Goal: Task Accomplishment & Management: Complete application form

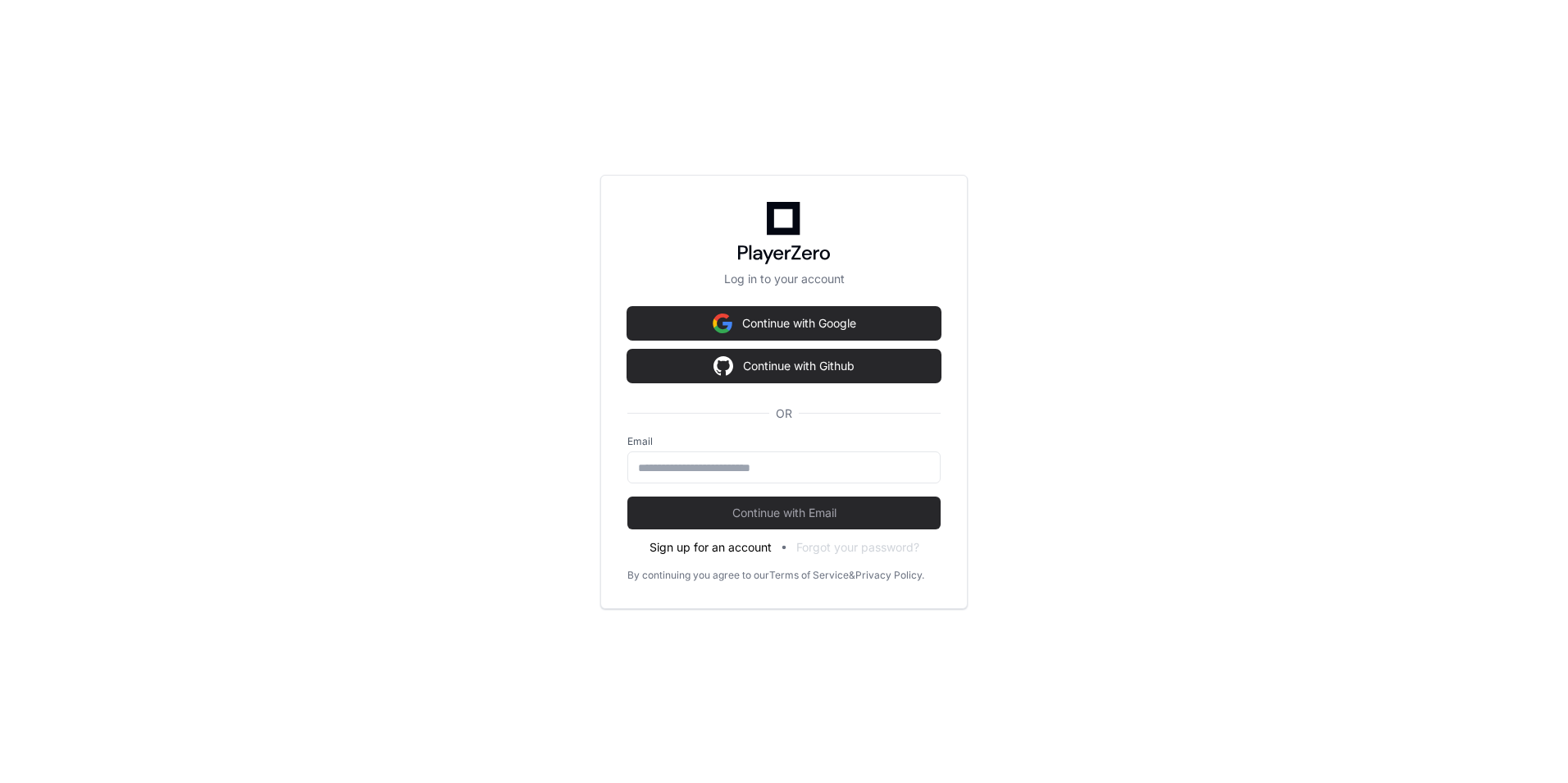
click at [736, 547] on button "Sign up for an account" at bounding box center [711, 547] width 122 height 17
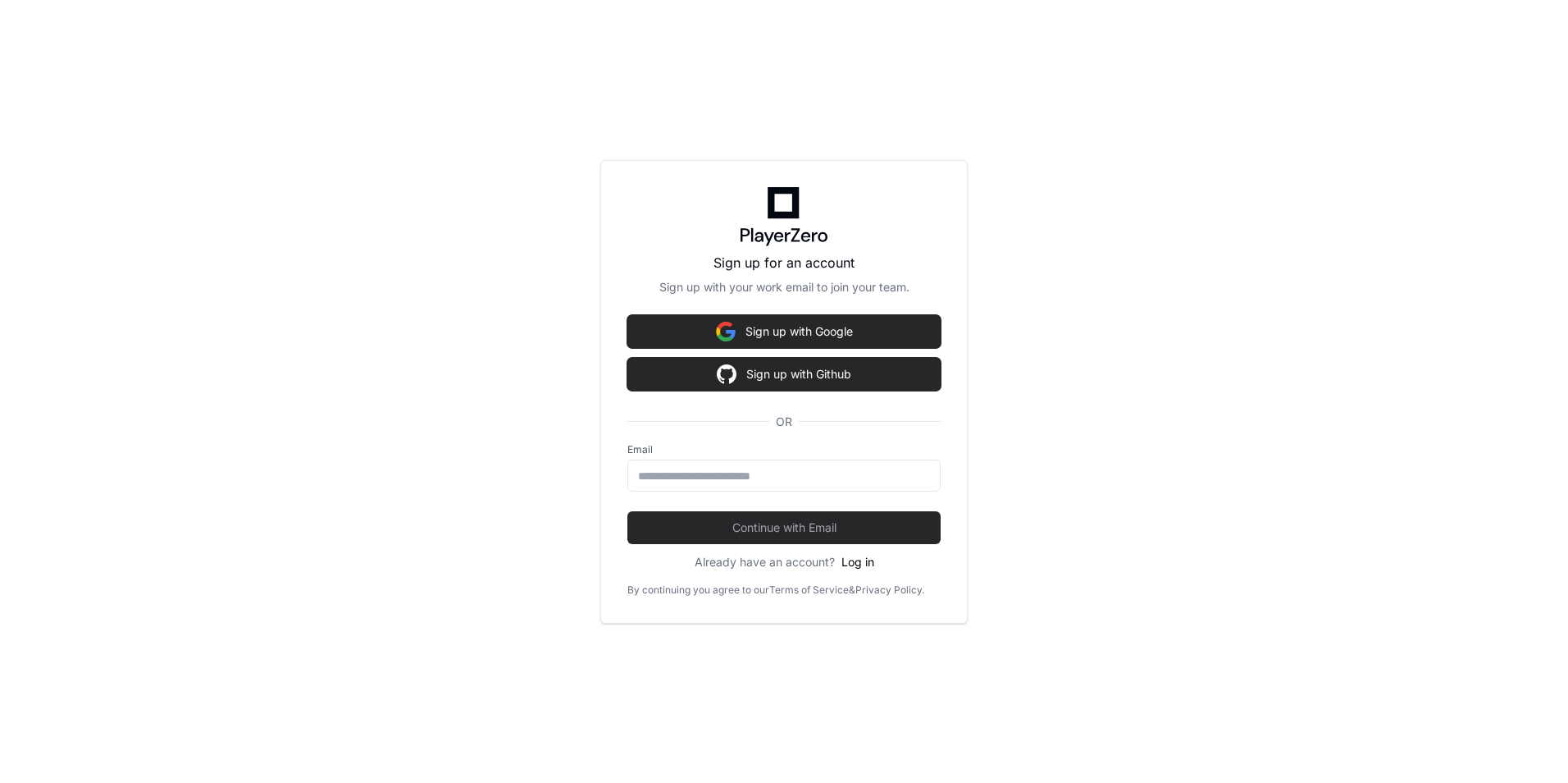
click at [858, 557] on button "Log in" at bounding box center [858, 562] width 33 height 17
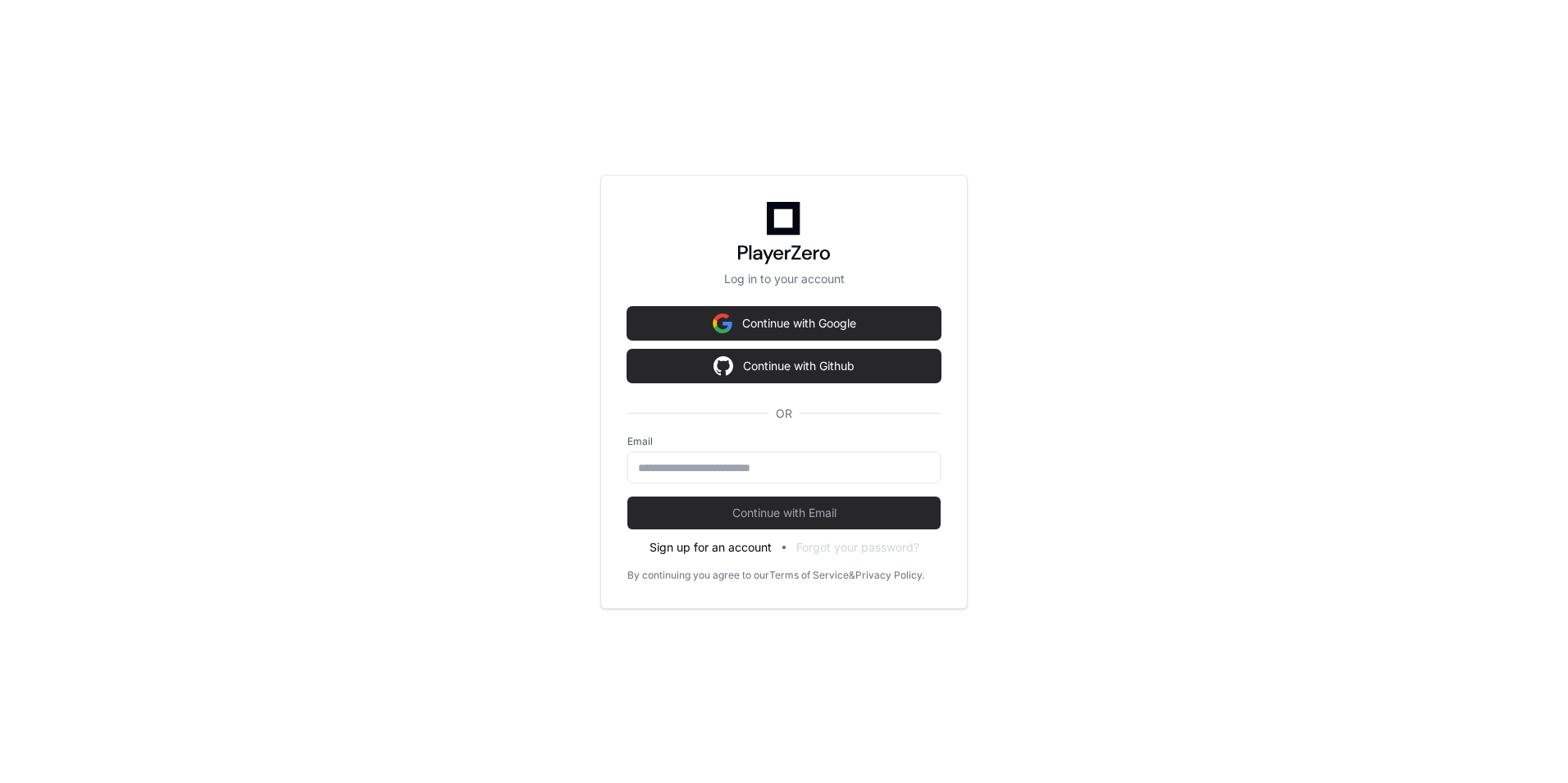
click at [701, 548] on button "Sign up for an account" at bounding box center [711, 547] width 122 height 17
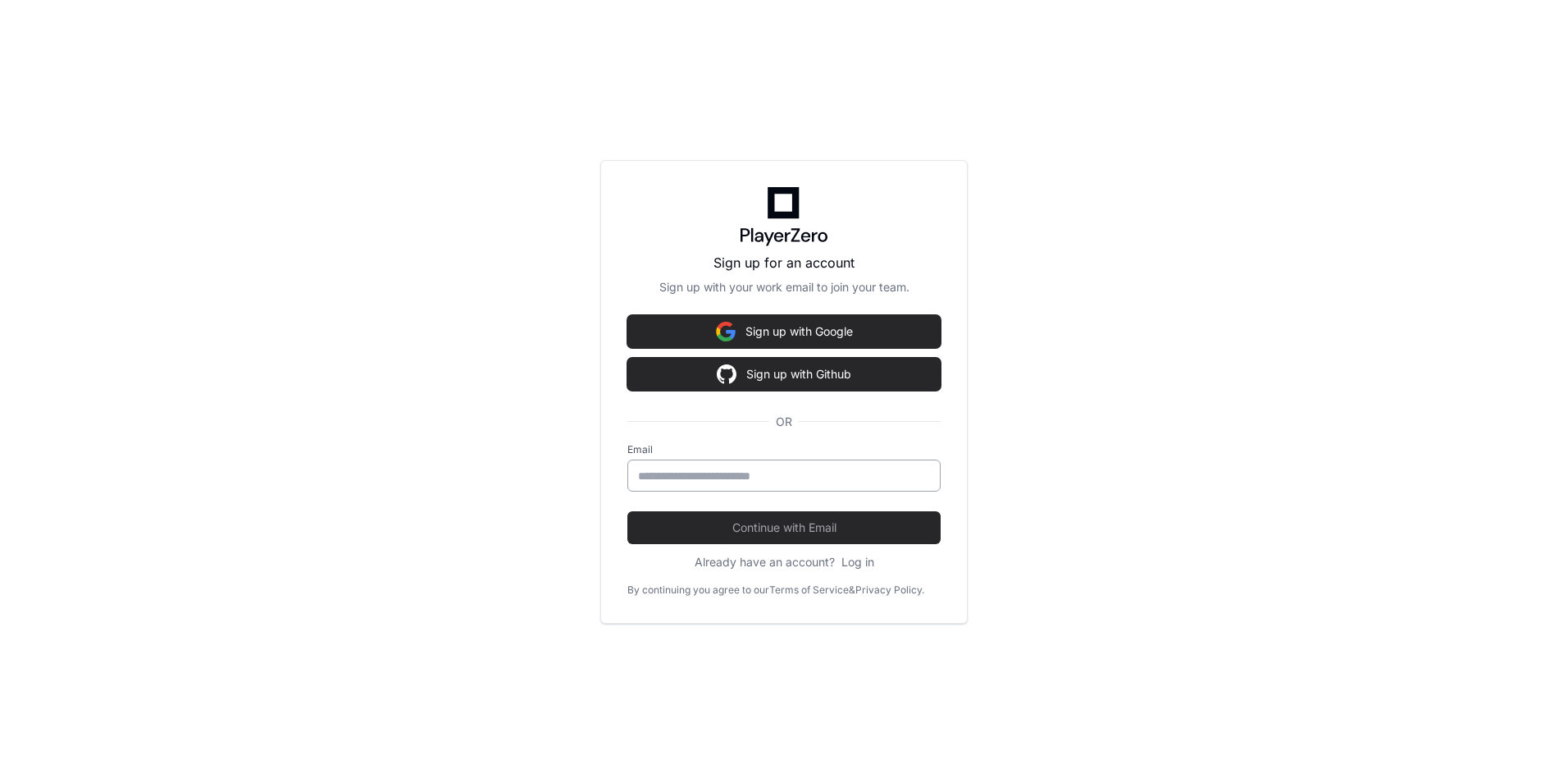
click at [663, 477] on input "Email" at bounding box center [784, 475] width 292 height 17
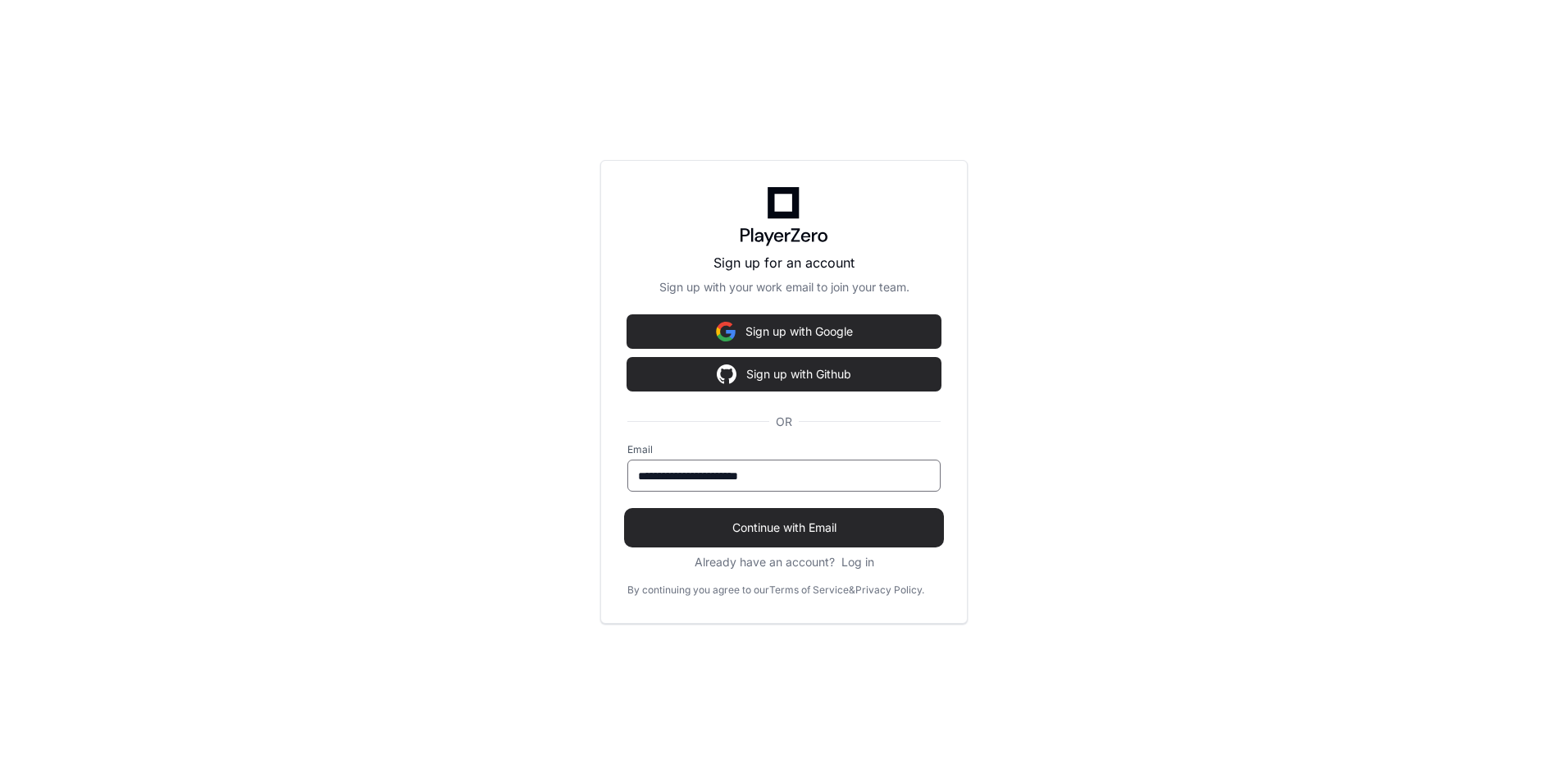
type input "**********"
click at [733, 523] on span "Continue with Email" at bounding box center [784, 527] width 314 height 17
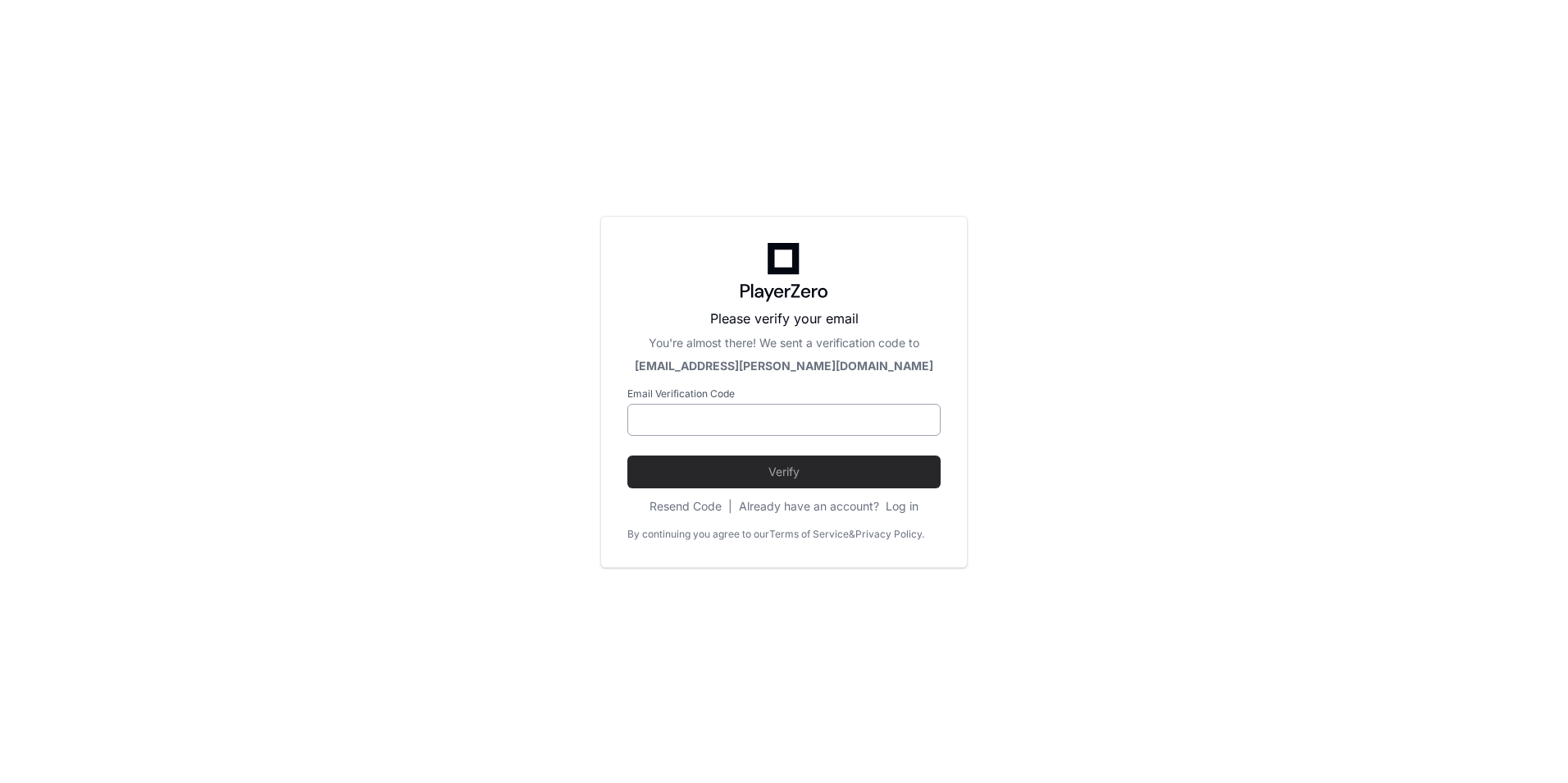
click at [699, 418] on input at bounding box center [784, 419] width 292 height 17
paste input "******"
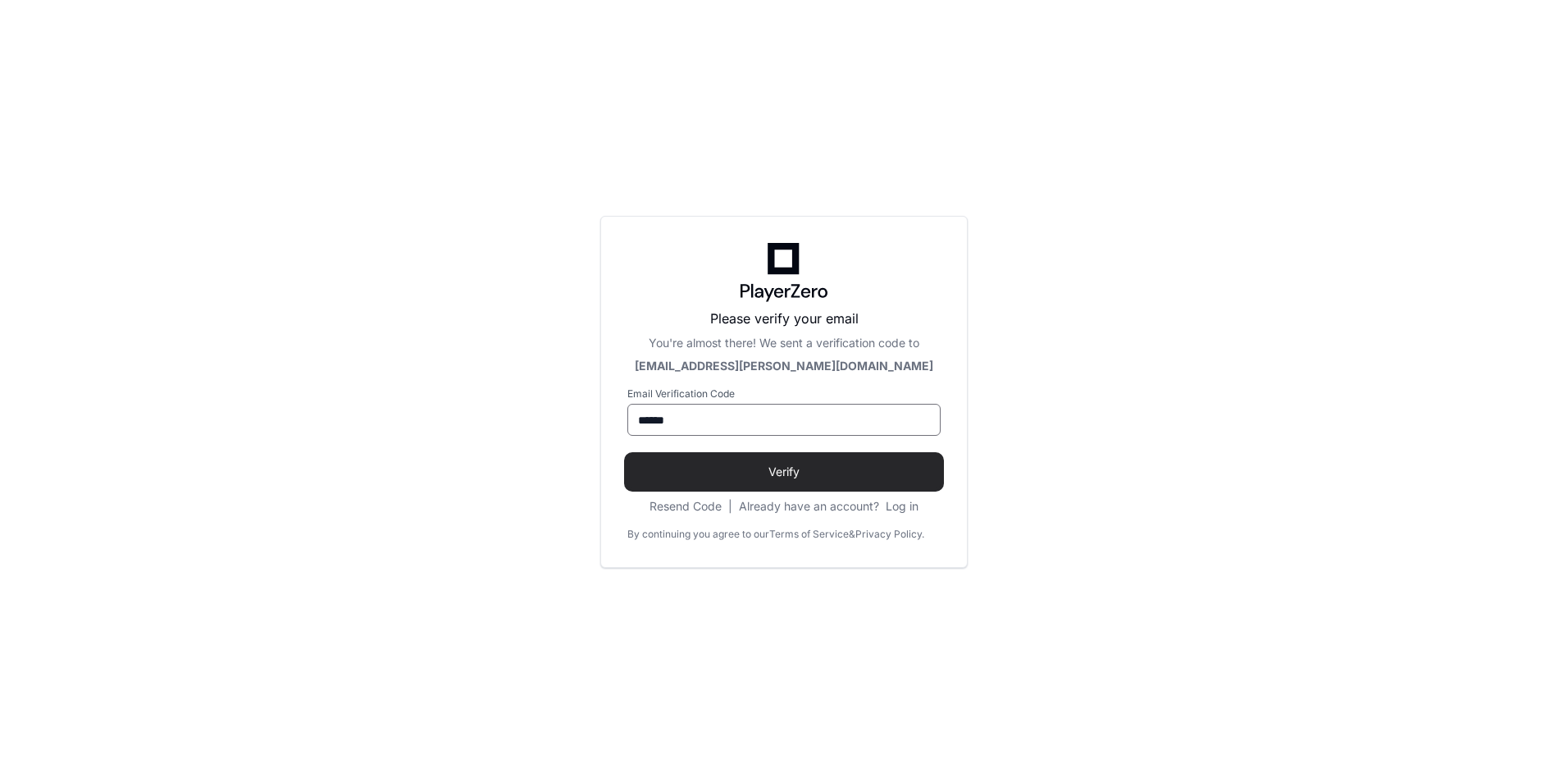
type input "******"
click at [675, 455] on button "Verify" at bounding box center [784, 472] width 314 height 33
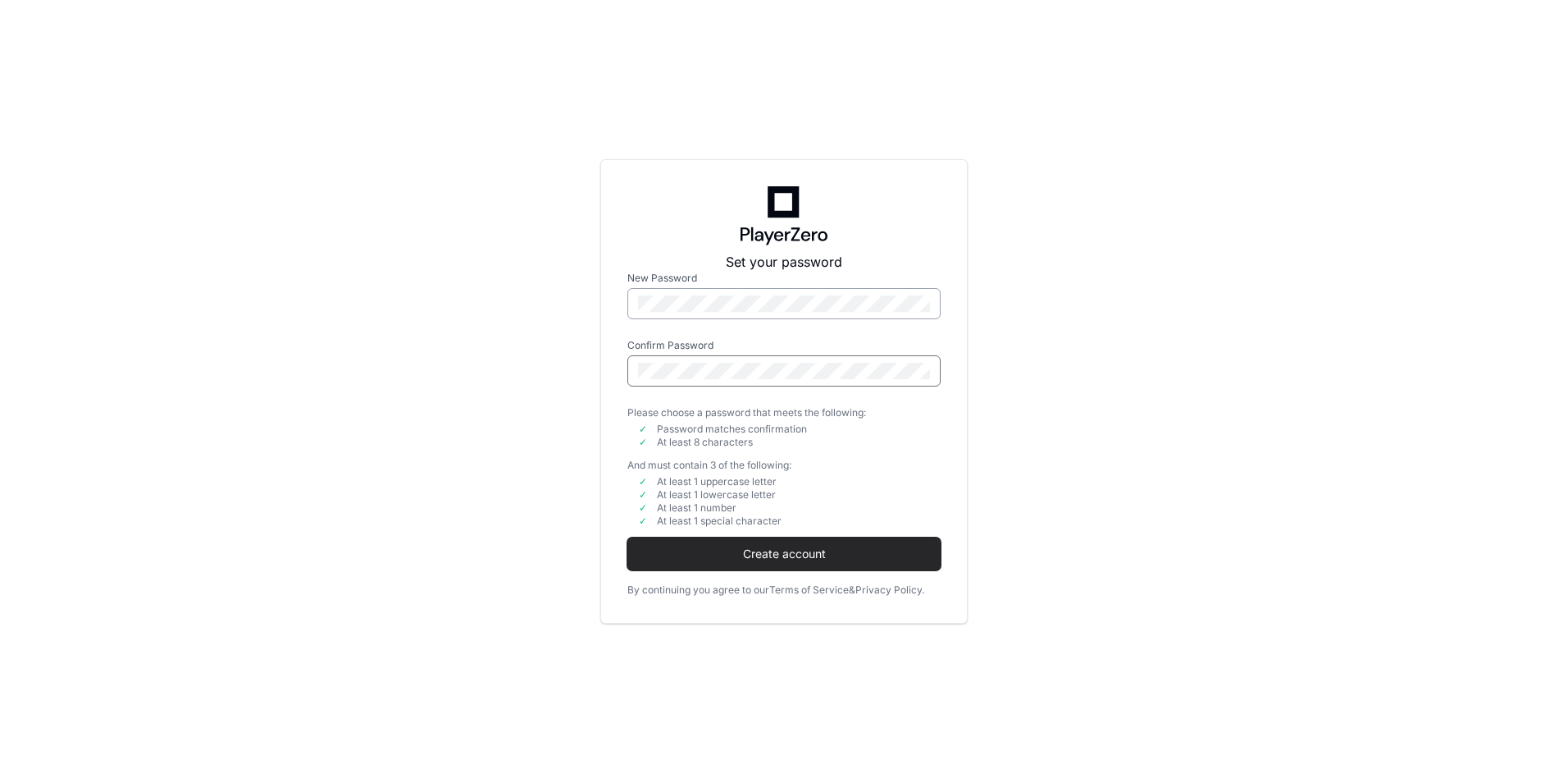
click at [627, 537] on button "Create account" at bounding box center [784, 554] width 314 height 33
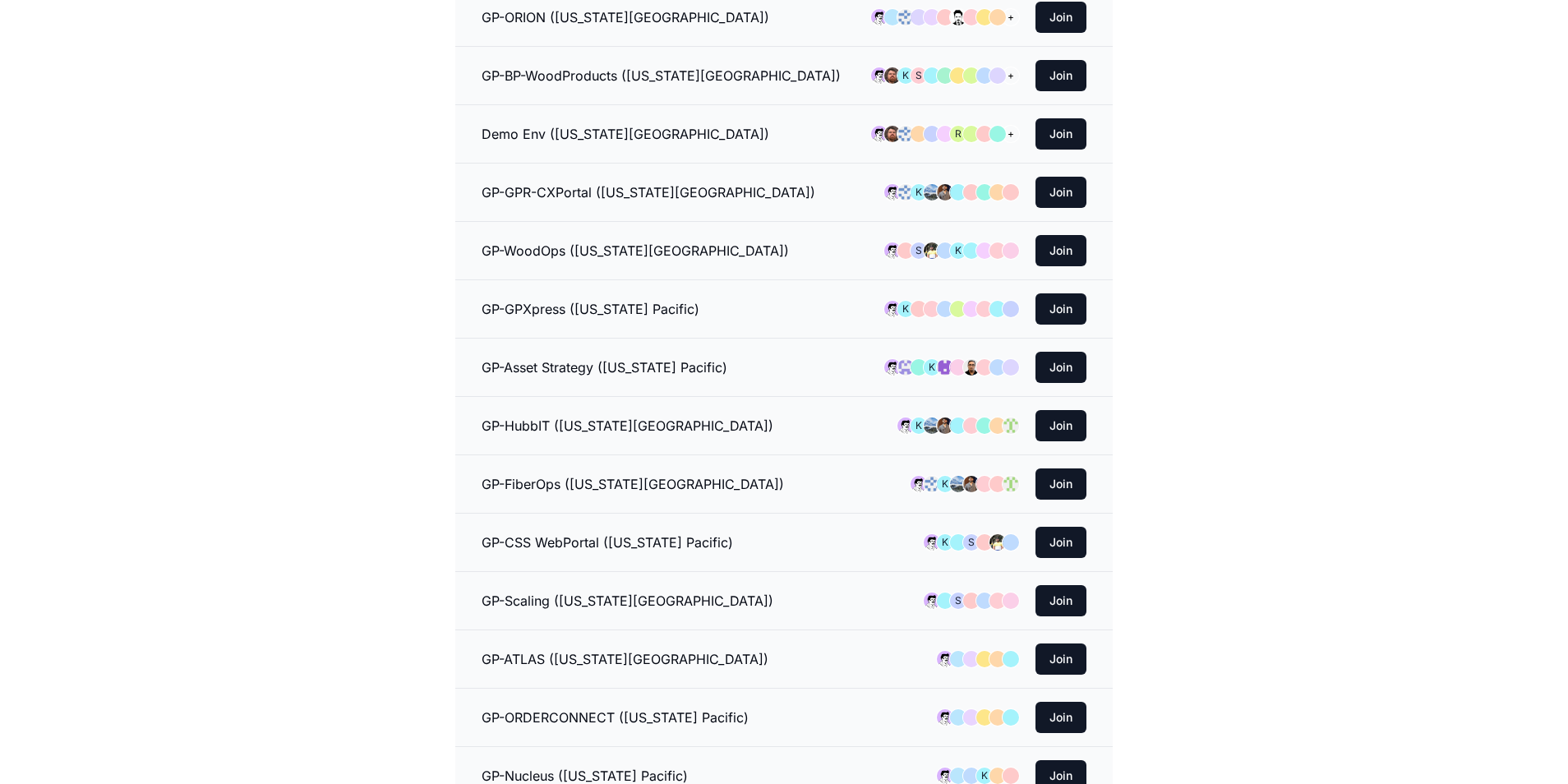
scroll to position [578, 0]
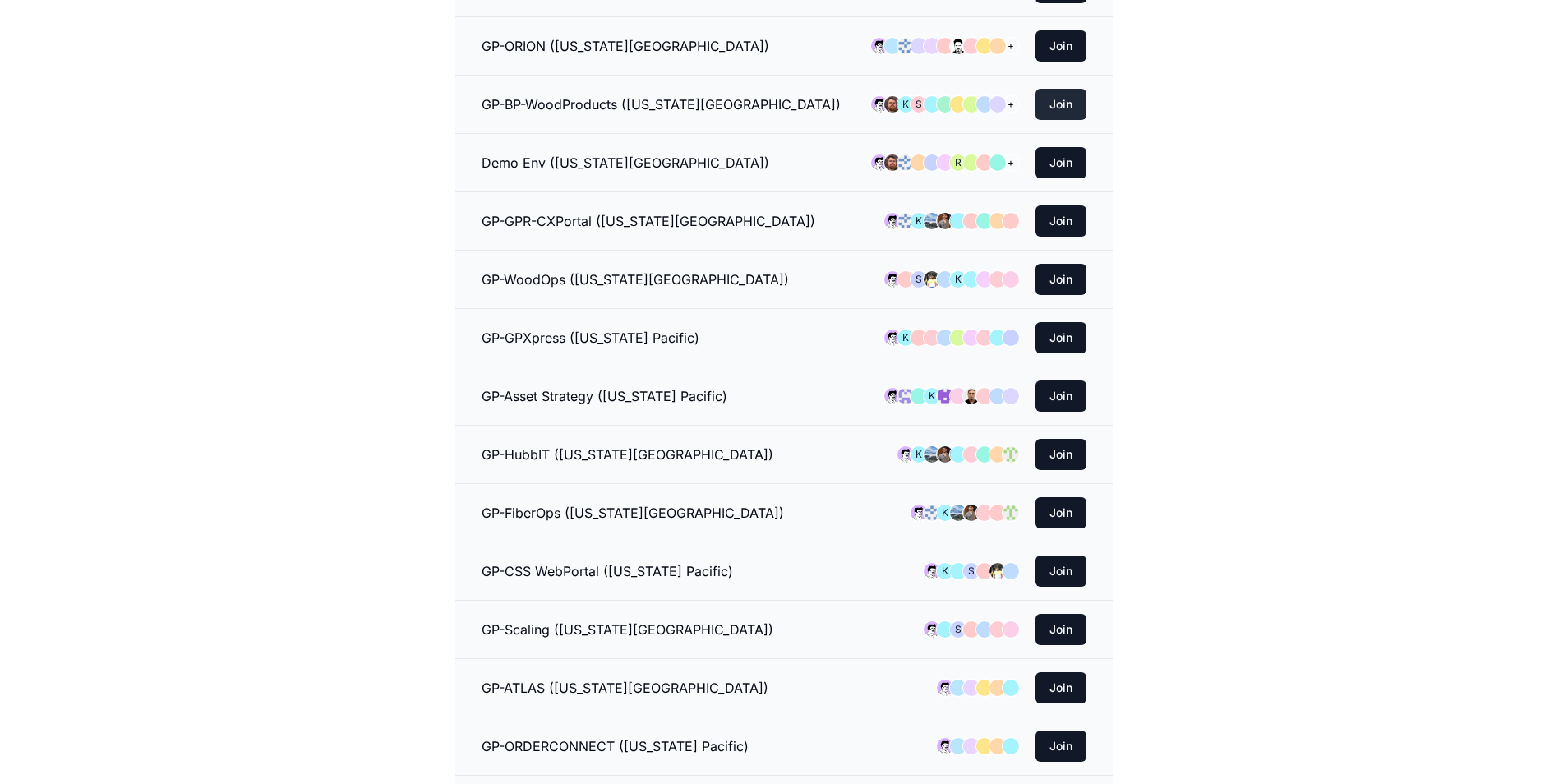
click at [1057, 106] on button "Join" at bounding box center [1061, 104] width 51 height 32
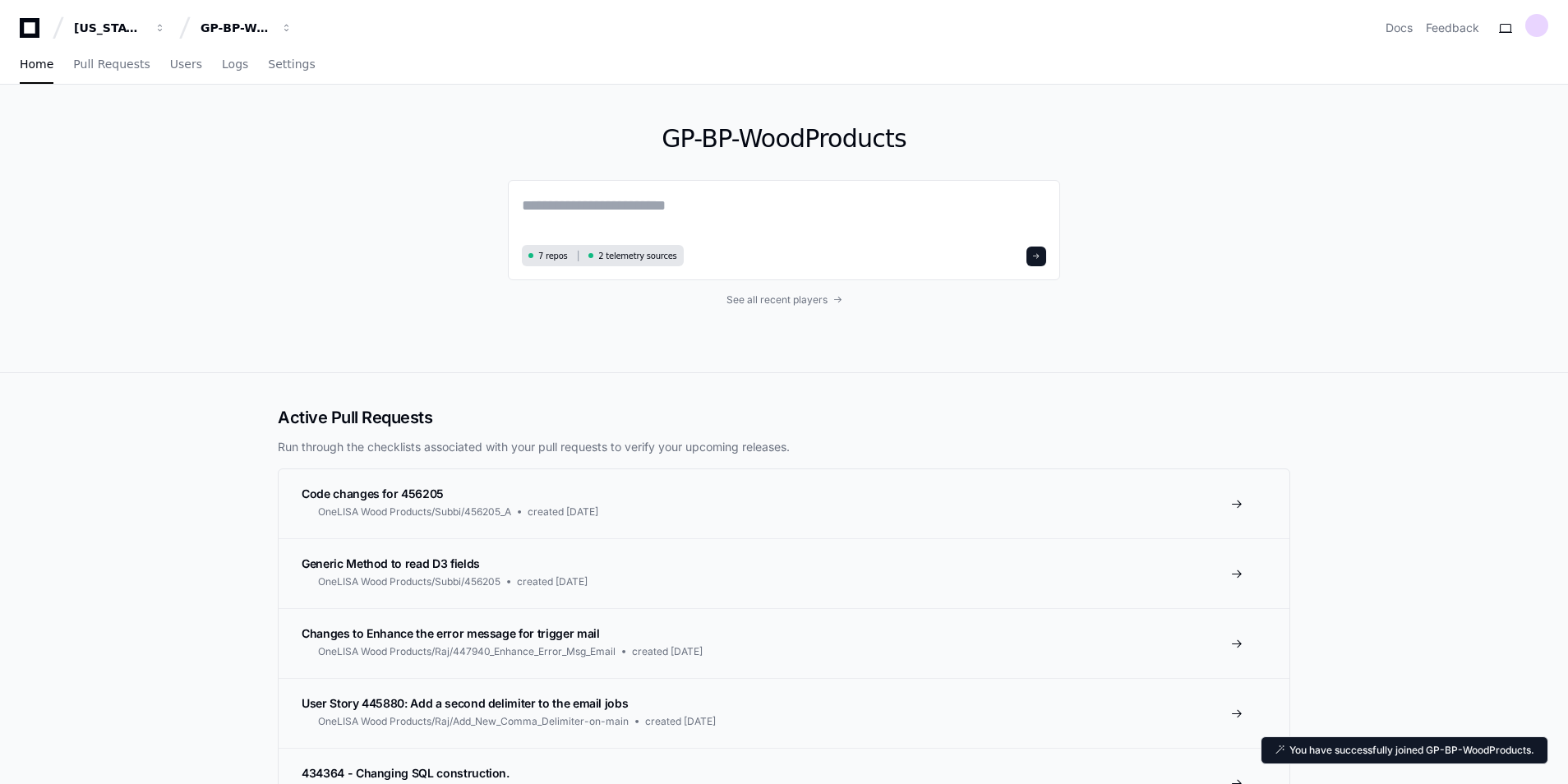
click at [32, 32] on icon at bounding box center [30, 28] width 33 height 20
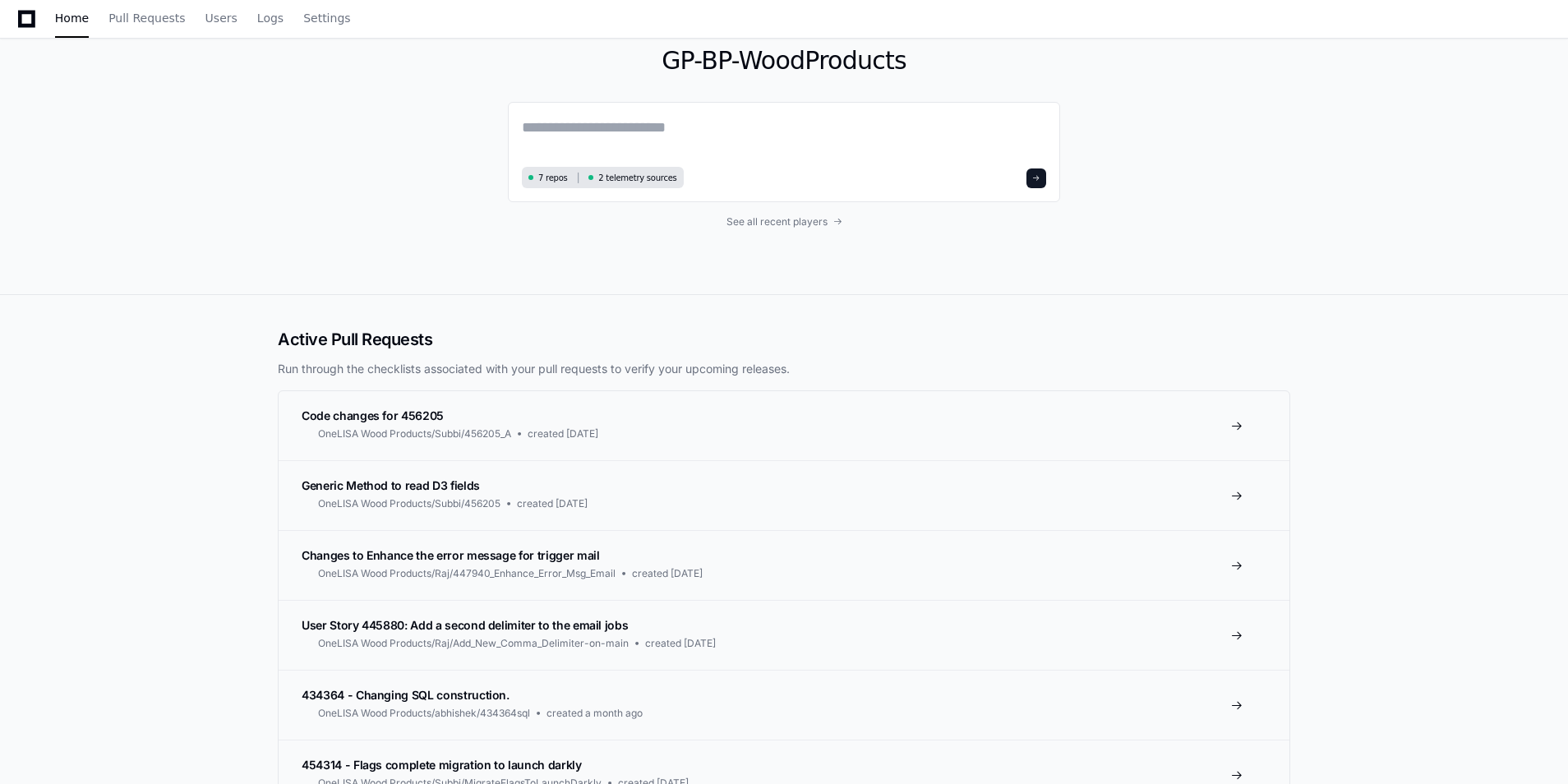
scroll to position [164, 0]
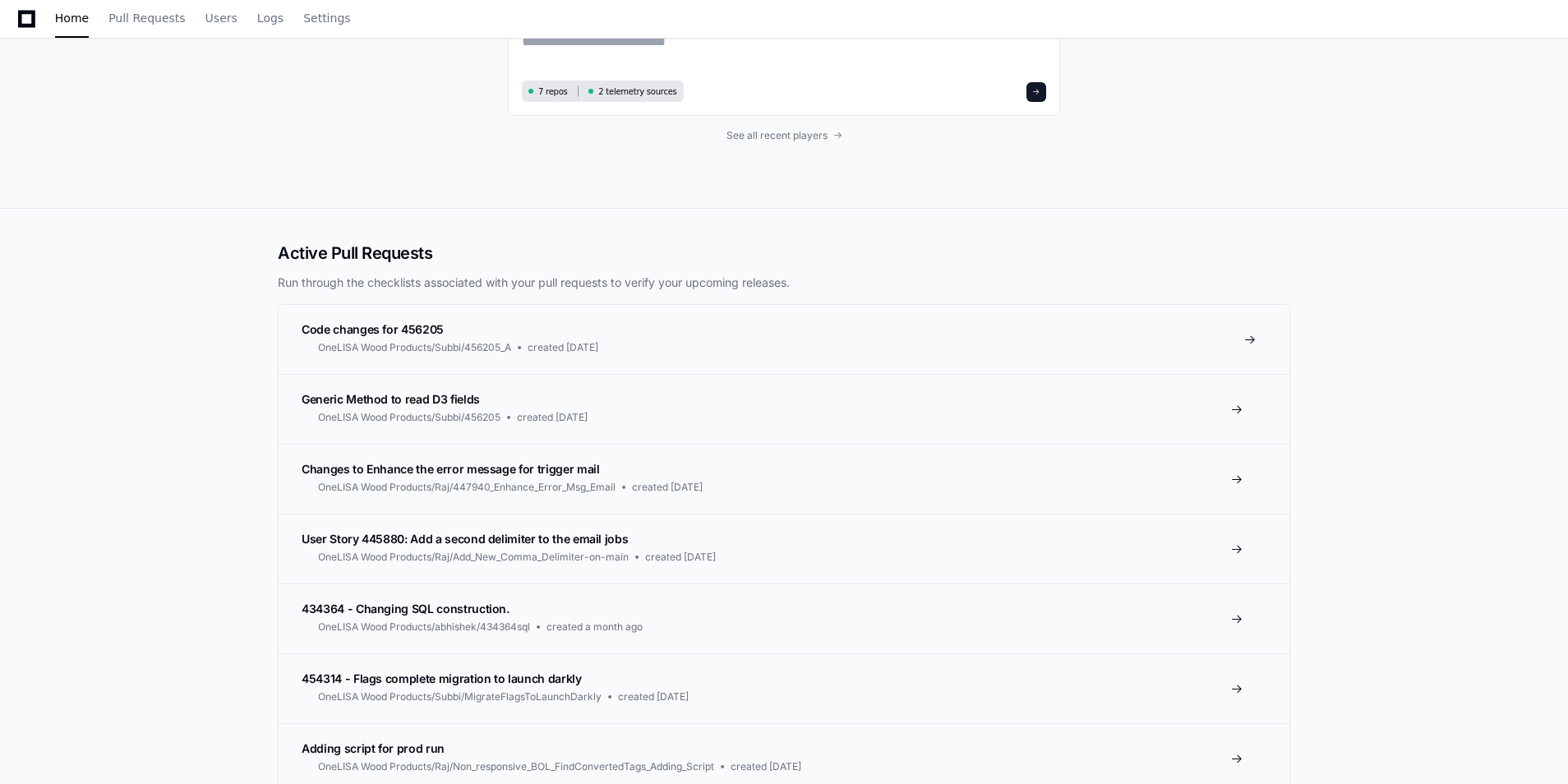
click at [383, 329] on span "Code changes for 456205" at bounding box center [373, 329] width 142 height 14
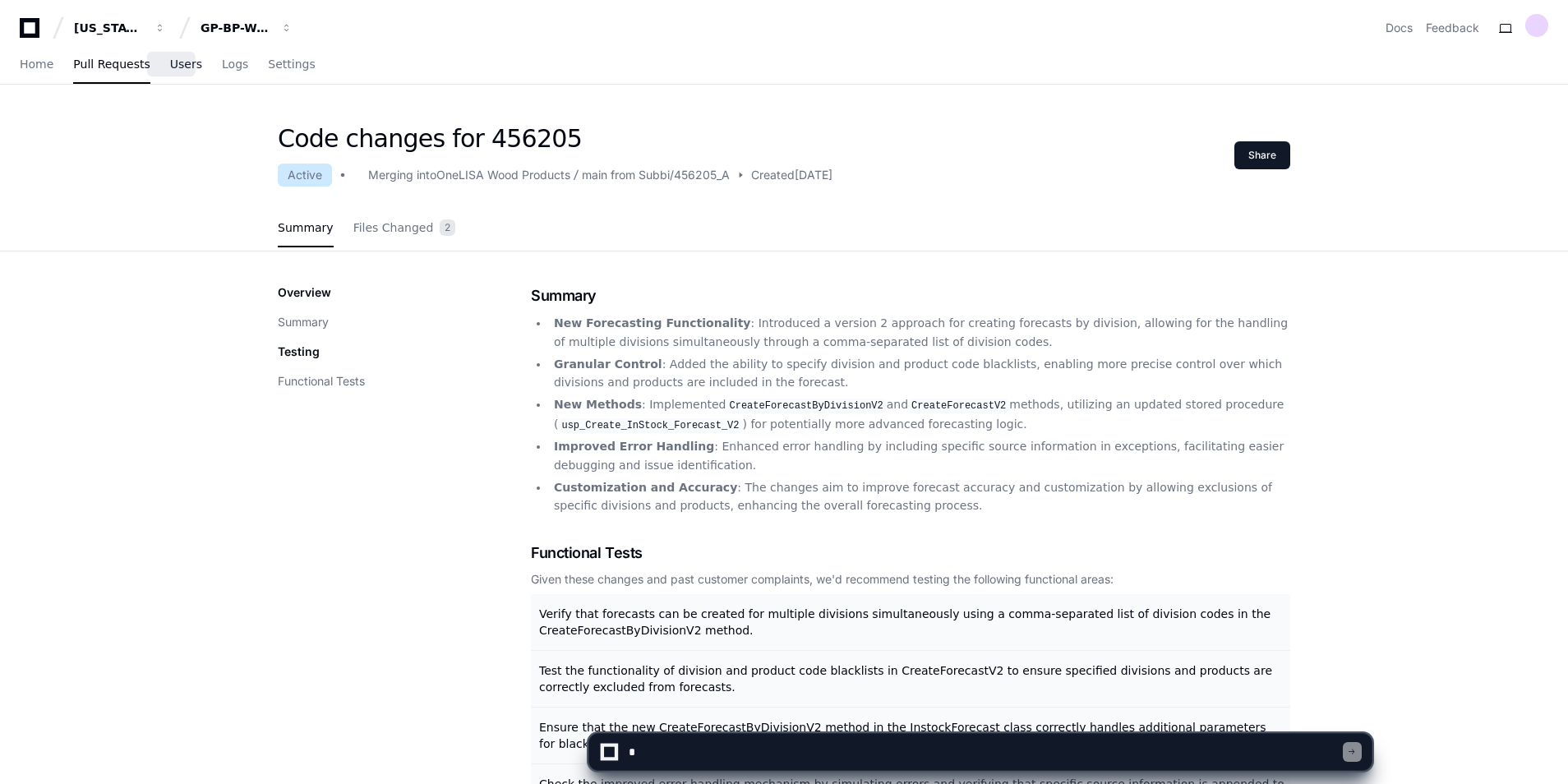
click at [179, 69] on span "Users" at bounding box center [186, 64] width 32 height 10
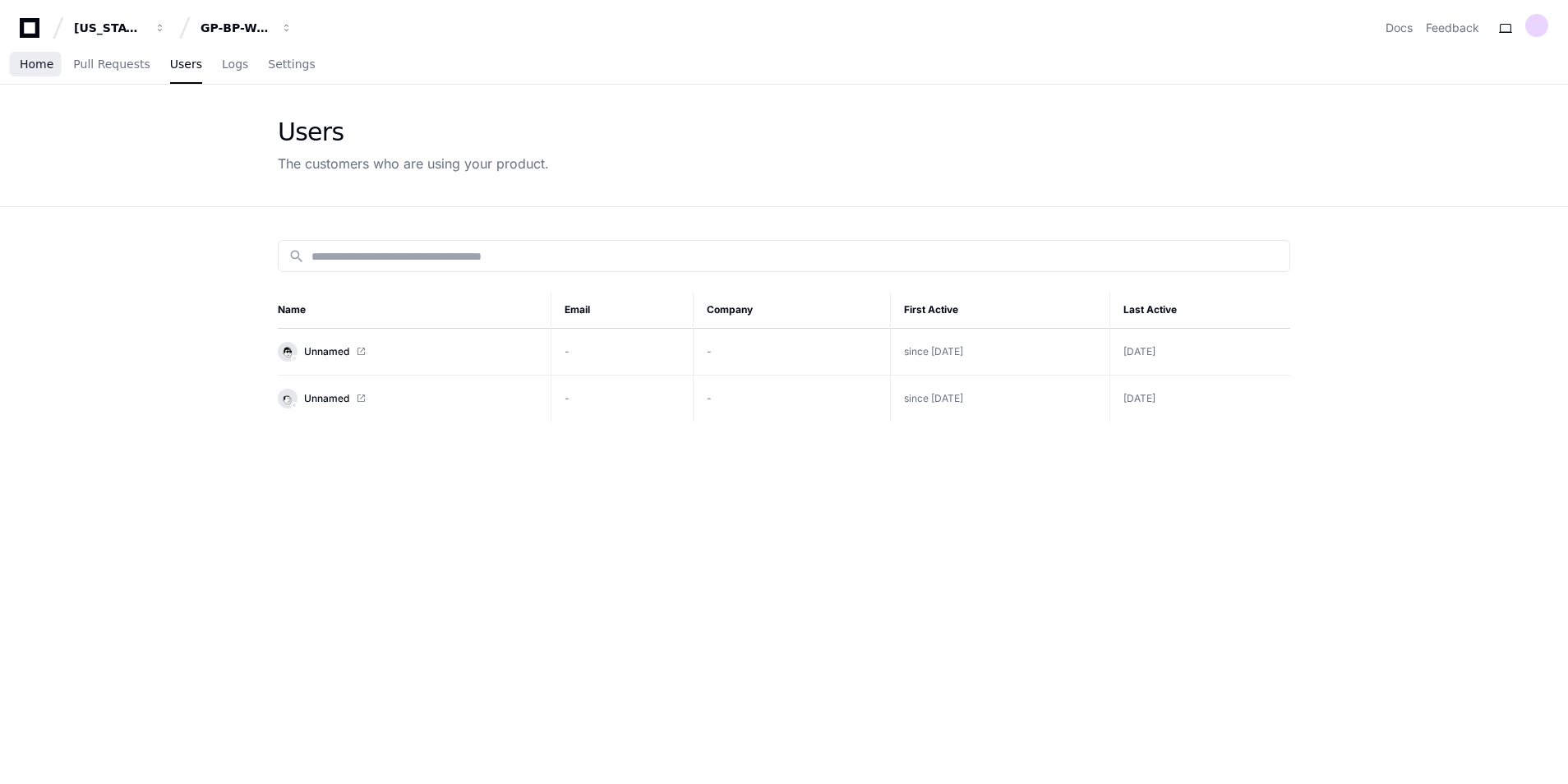
click at [45, 69] on span "Home" at bounding box center [37, 64] width 33 height 10
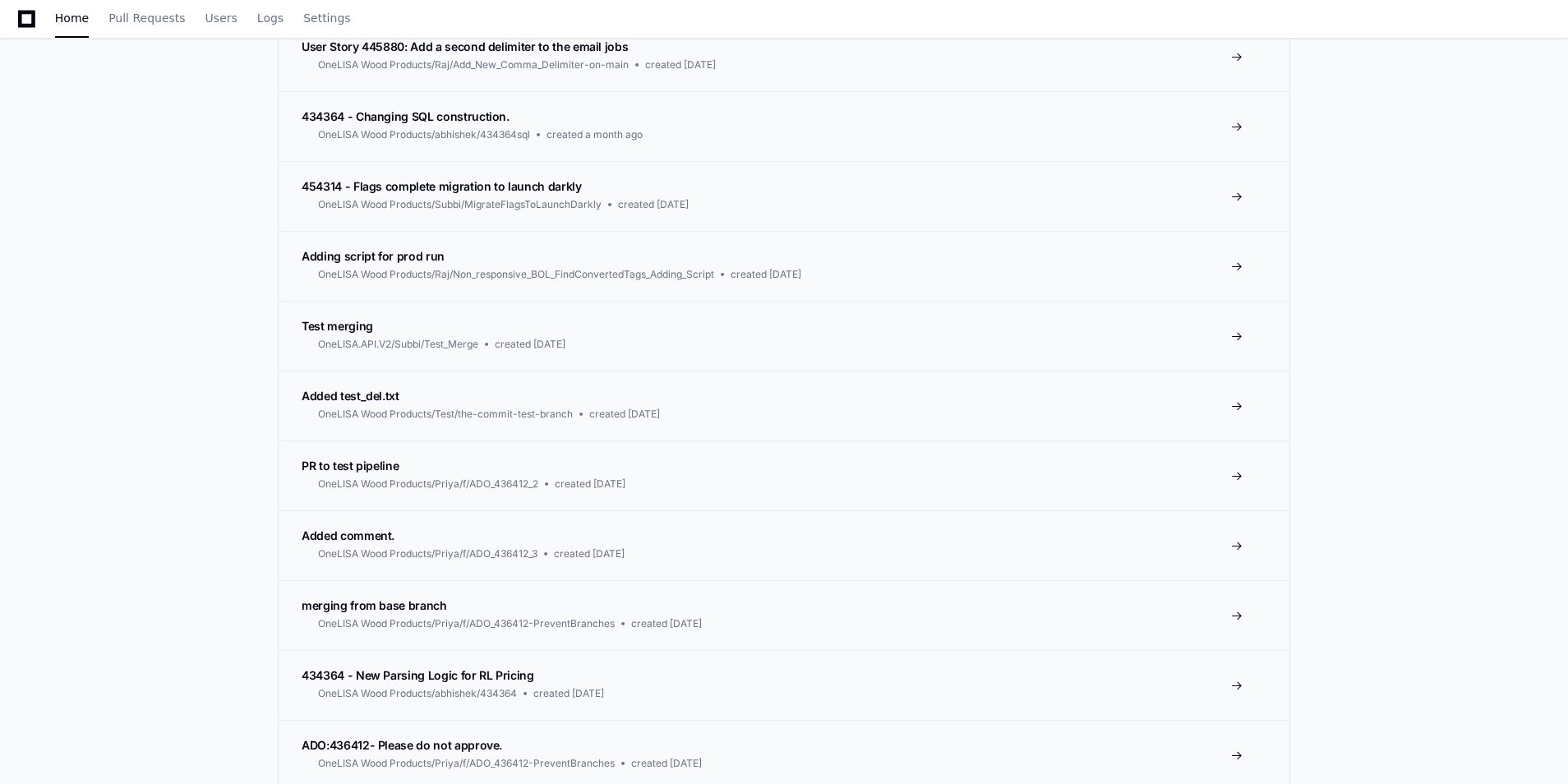
scroll to position [657, 0]
click at [329, 602] on span "merging from base branch" at bounding box center [375, 605] width 145 height 14
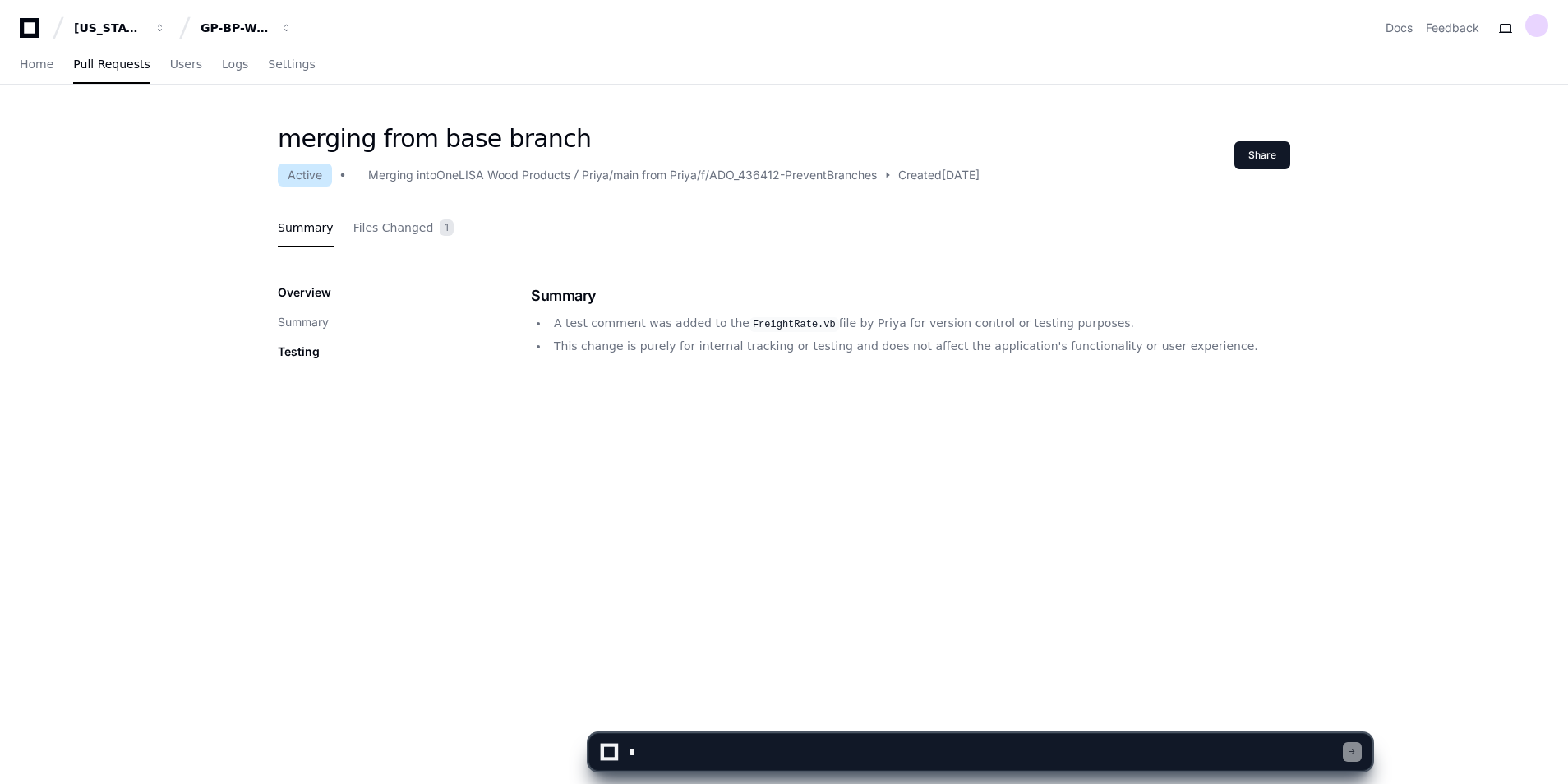
click at [33, 30] on icon at bounding box center [30, 28] width 33 height 20
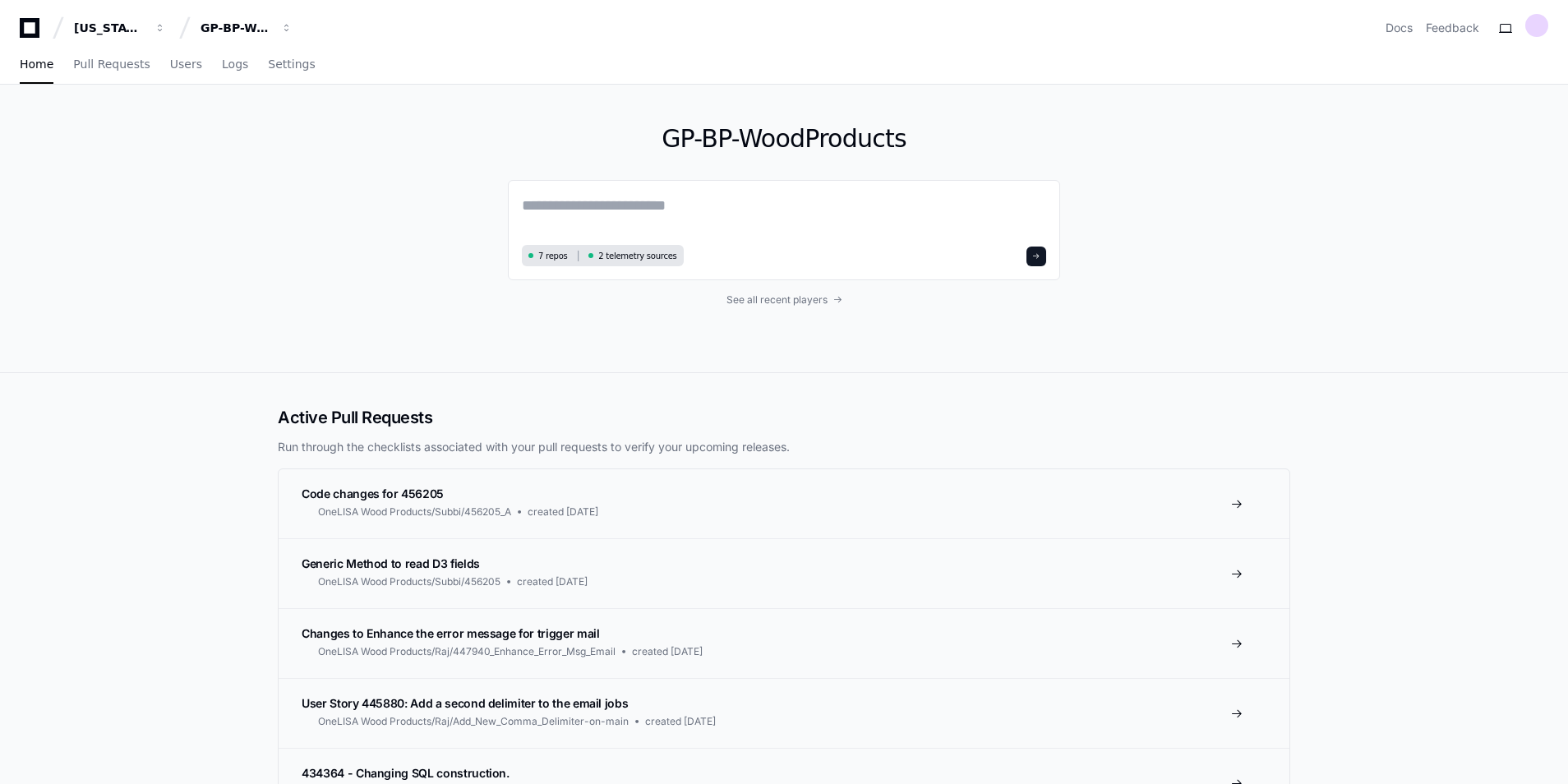
click at [28, 26] on icon at bounding box center [30, 28] width 33 height 20
click at [1396, 24] on link "Docs" at bounding box center [1399, 28] width 27 height 17
